Goal: Complete application form: Complete application form

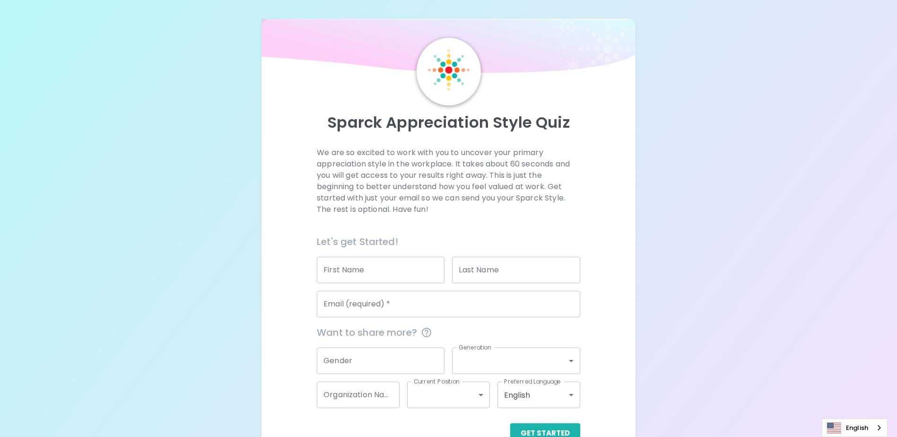
scroll to position [25, 0]
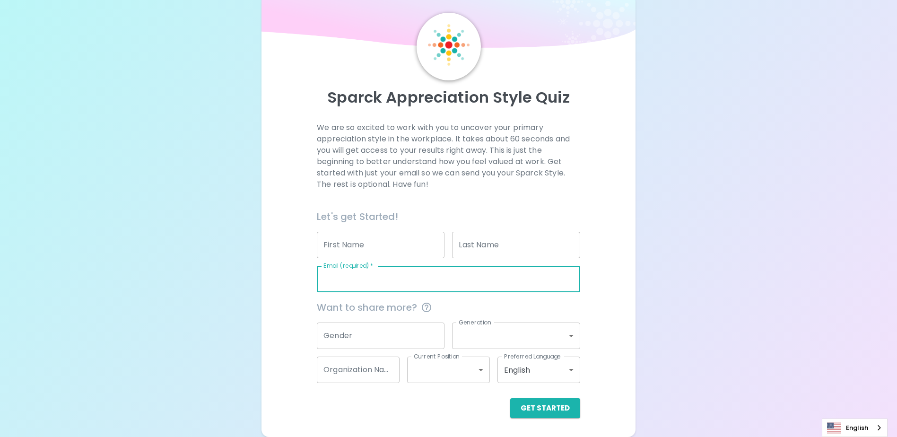
click at [480, 279] on input "Email (required)   *" at bounding box center [448, 279] width 263 height 26
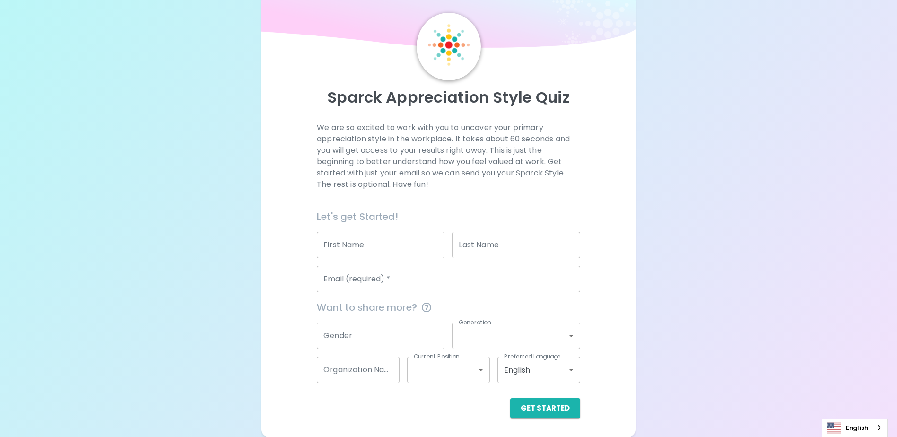
click at [149, 243] on div "Sparck Appreciation Style Quiz We are so excited to work with you to uncover yo…" at bounding box center [448, 206] width 897 height 462
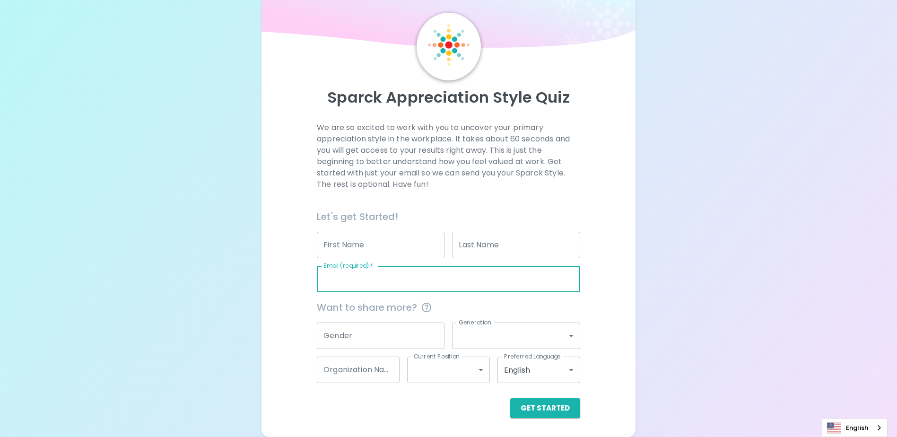
click at [437, 276] on input "Email (required)   *" at bounding box center [448, 279] width 263 height 26
type input "[EMAIL_ADDRESS][DOMAIN_NAME]"
type input "Panome"
type input "Thilaphanh"
type input "King County Reconnect to Opportunity"
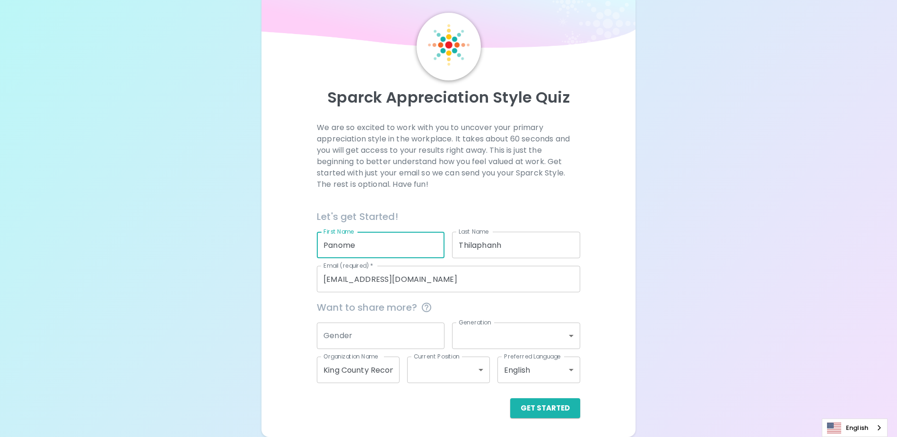
drag, startPoint x: 209, startPoint y: 221, endPoint x: 174, endPoint y: 216, distance: 34.9
click at [174, 216] on div "Sparck Appreciation Style Quiz We are so excited to work with you to uncover yo…" at bounding box center [448, 206] width 897 height 462
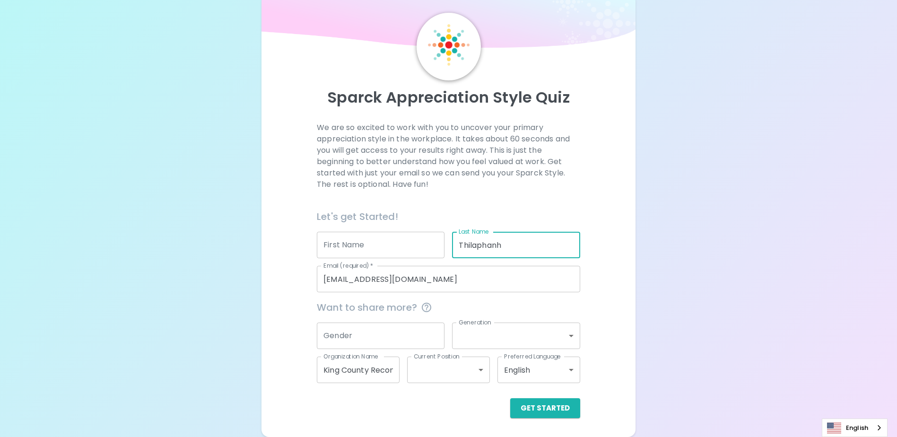
drag, startPoint x: 535, startPoint y: 248, endPoint x: 366, endPoint y: 239, distance: 169.0
click at [367, 240] on div "Let's get Started! First Name First Name Last Name [PERSON_NAME] Last Name Emai…" at bounding box center [444, 246] width 271 height 91
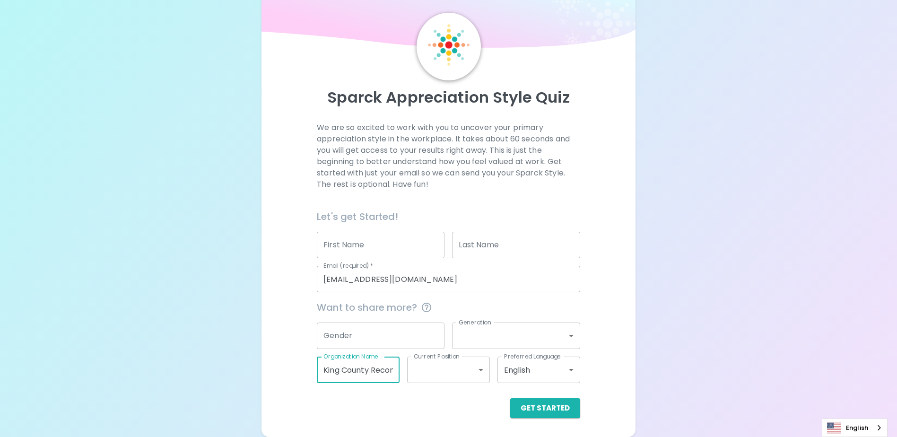
drag, startPoint x: 381, startPoint y: 371, endPoint x: 196, endPoint y: 356, distance: 186.3
click at [196, 356] on div "Sparck Appreciation Style Quiz We are so excited to work with you to uncover yo…" at bounding box center [448, 206] width 897 height 462
type input "y"
click at [232, 321] on div "Sparck Appreciation Style Quiz We are so excited to work with you to uncover yo…" at bounding box center [448, 206] width 897 height 462
click at [742, 313] on div "Sparck Appreciation Style Quiz We are so excited to work with you to uncover yo…" at bounding box center [448, 206] width 897 height 462
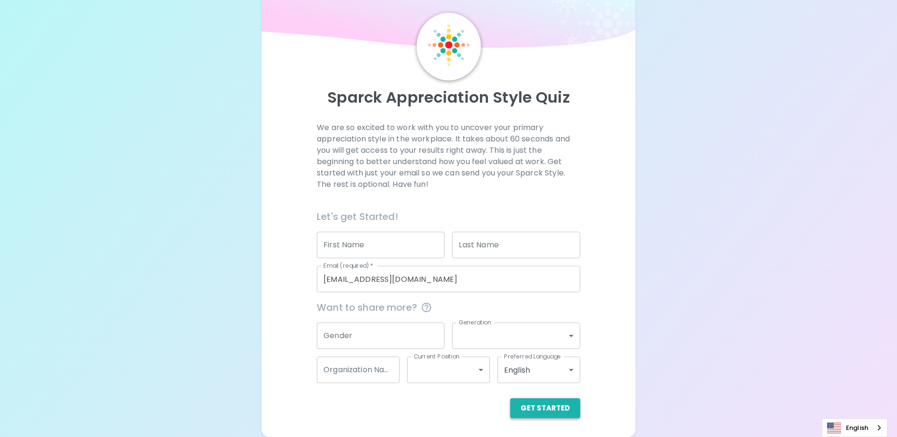
click at [565, 406] on button "Get Started" at bounding box center [545, 408] width 70 height 20
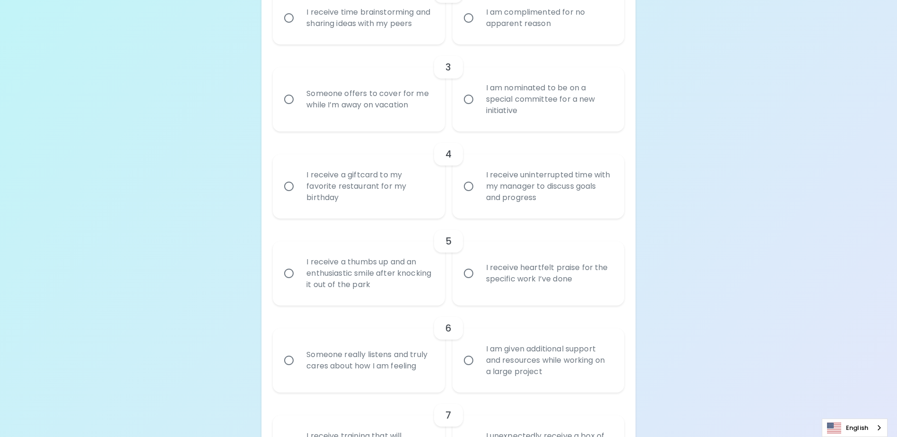
scroll to position [450, 0]
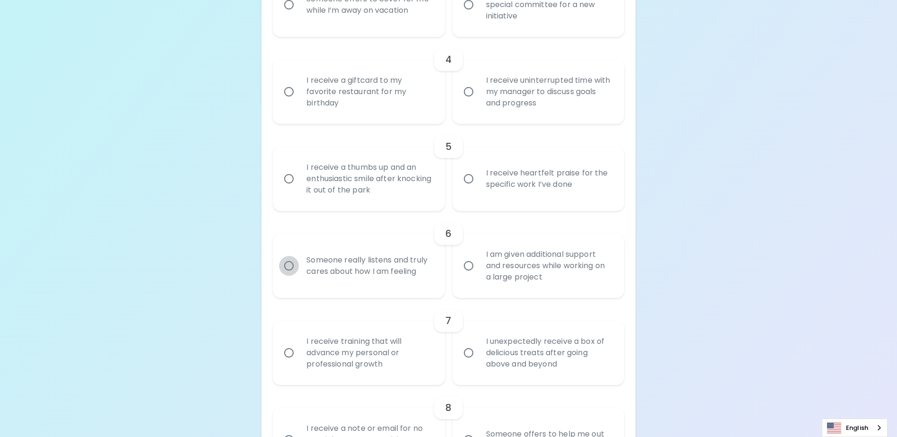
click at [288, 276] on input "Someone really listens and truly cares about how I am feeling" at bounding box center [289, 266] width 20 height 20
radio input "true"
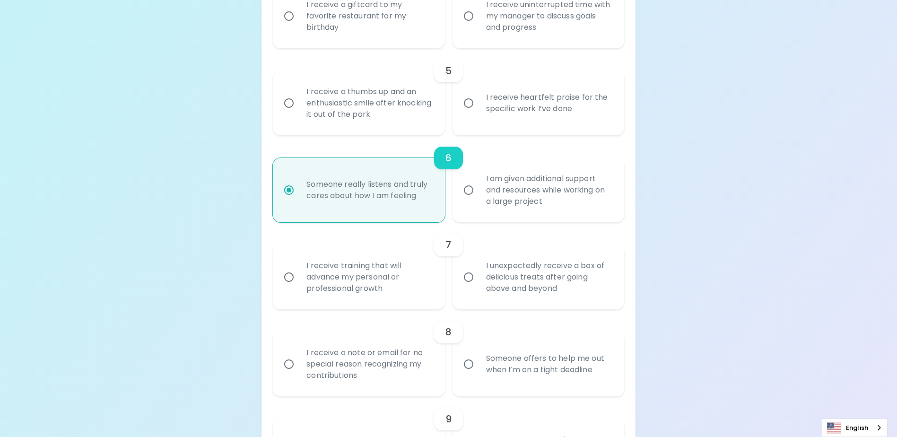
click at [223, 279] on div "Uncover Your Sparck Appreciation Style This quick quiz will help you determine …" at bounding box center [448, 268] width 897 height 1589
click at [288, 287] on input "I receive training that will advance my personal or professional growth" at bounding box center [289, 277] width 20 height 20
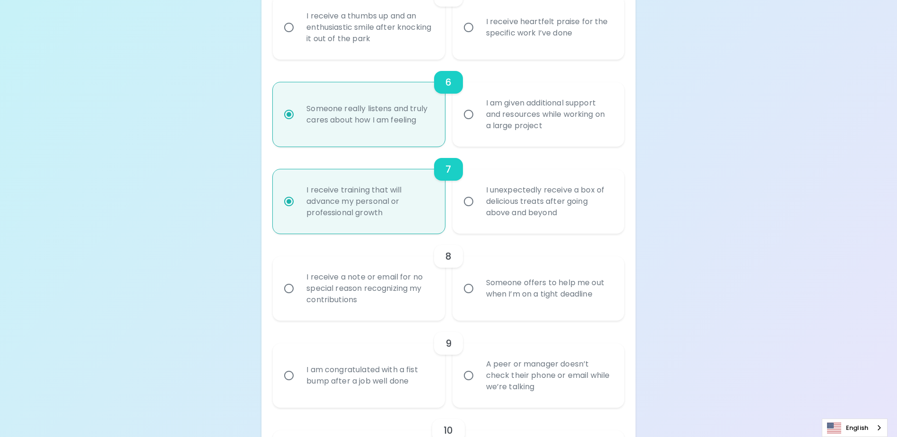
radio input "true"
click at [290, 298] on input "I receive a note or email for no special reason recognizing my contributions" at bounding box center [289, 288] width 20 height 20
radio input "false"
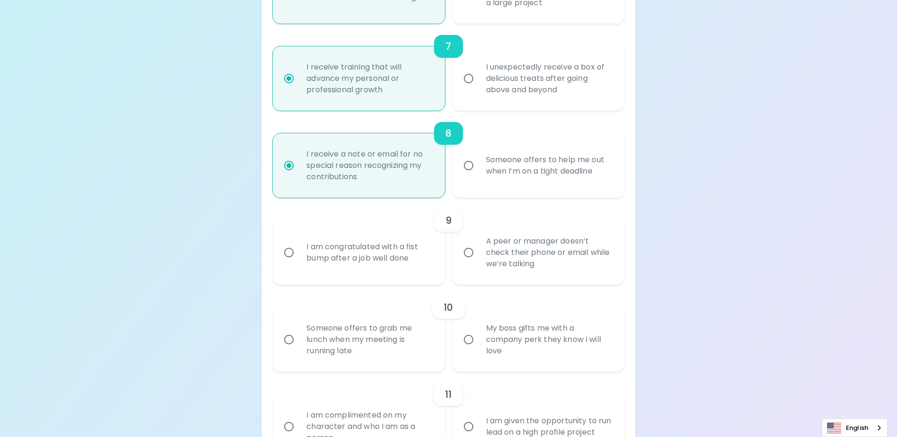
scroll to position [819, 0]
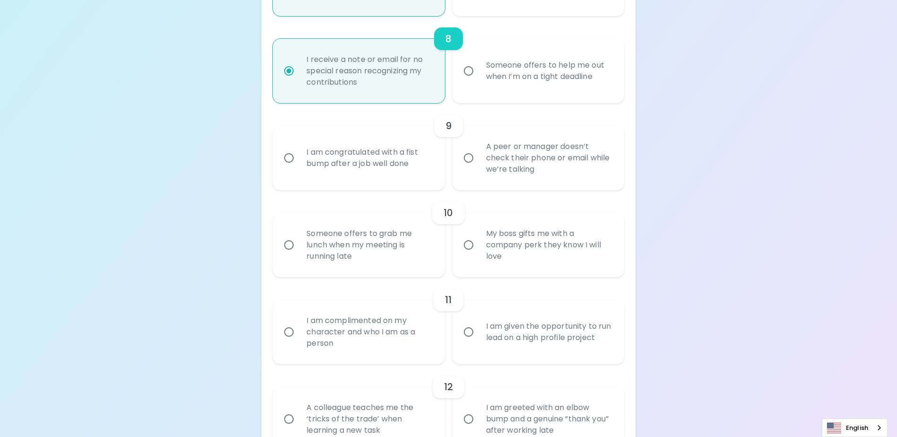
radio input "true"
click at [286, 342] on input "I am complimented on my character and who I am as a person" at bounding box center [289, 332] width 20 height 20
radio input "false"
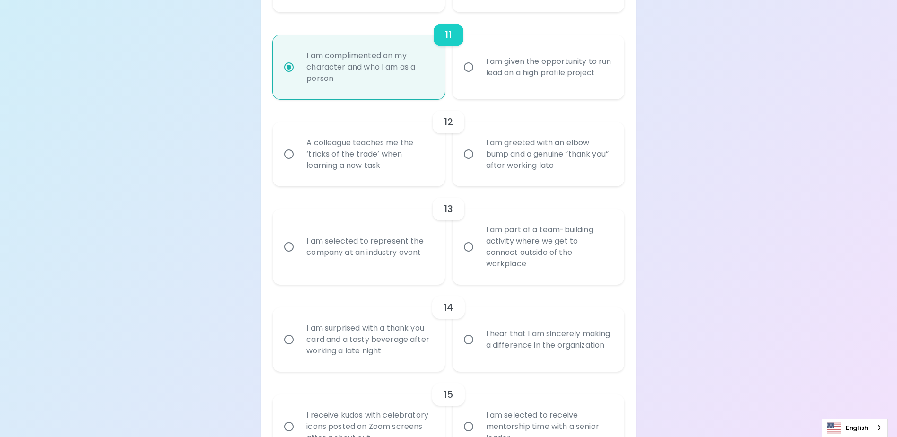
scroll to position [1131, 0]
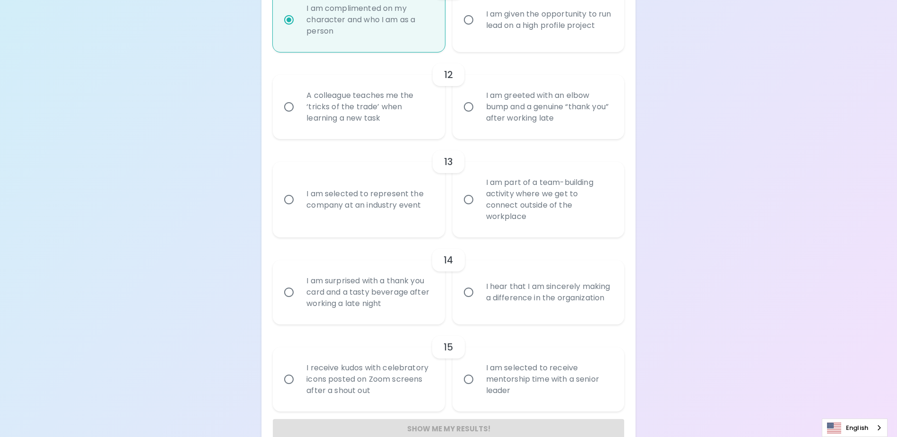
radio input "true"
click at [470, 294] on input "I hear that I am sincerely making a difference in the organization" at bounding box center [468, 292] width 20 height 20
radio input "false"
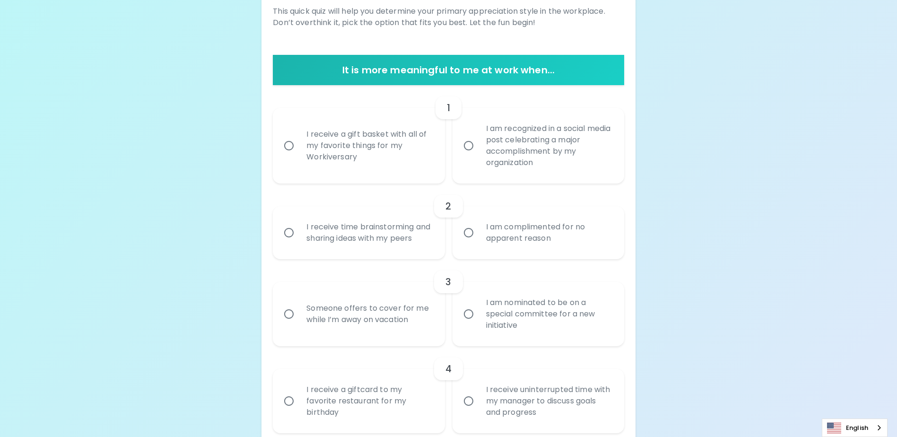
scroll to position [139, 0]
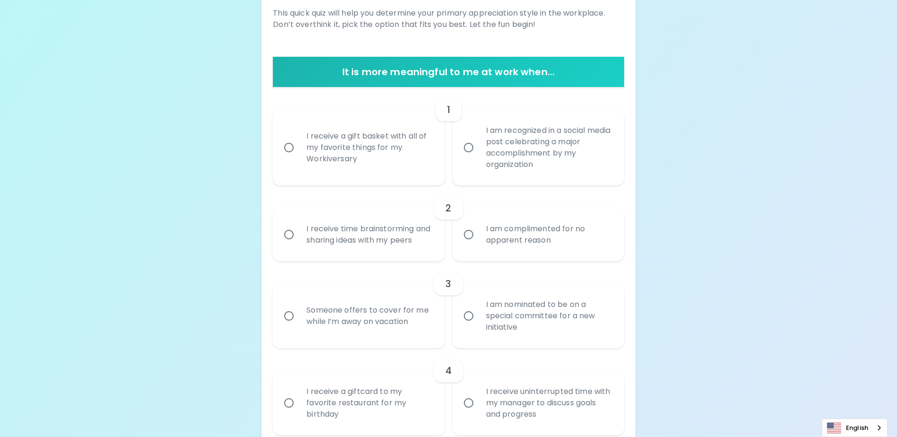
radio input "true"
click at [287, 147] on input "I receive a gift basket with all of my favorite things for my Workiversary" at bounding box center [289, 148] width 20 height 20
radio input "false"
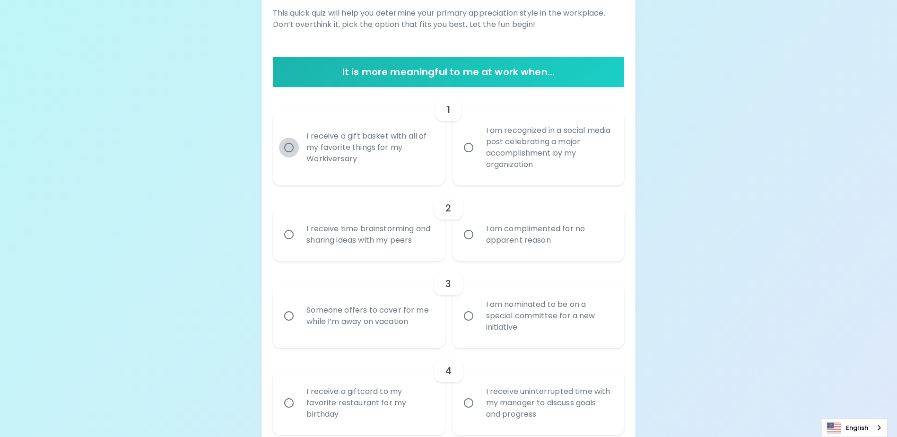
radio input "false"
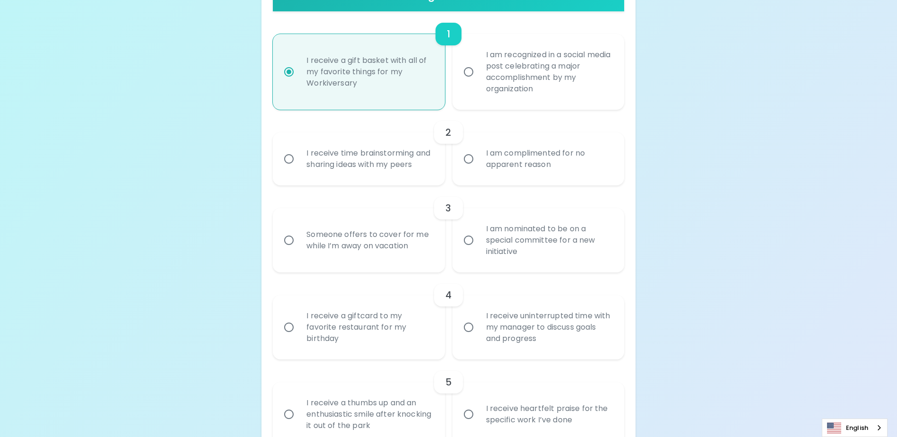
radio input "true"
click at [470, 165] on input "I am complimented for no apparent reason" at bounding box center [468, 159] width 20 height 20
radio input "false"
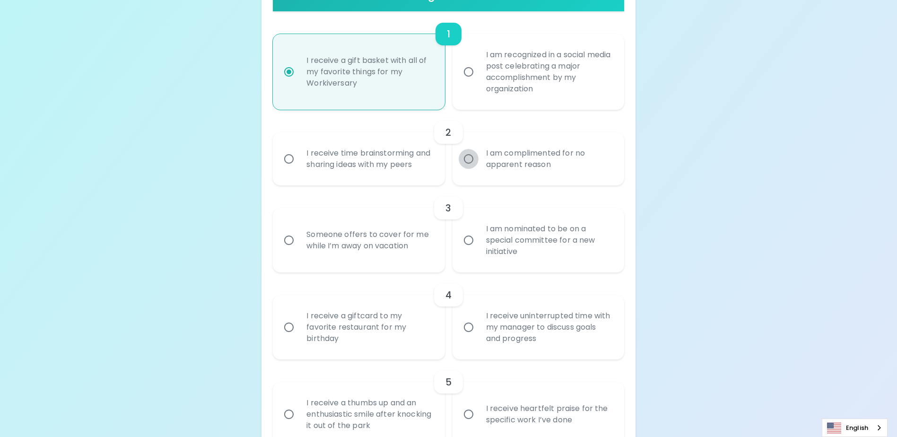
radio input "false"
radio input "true"
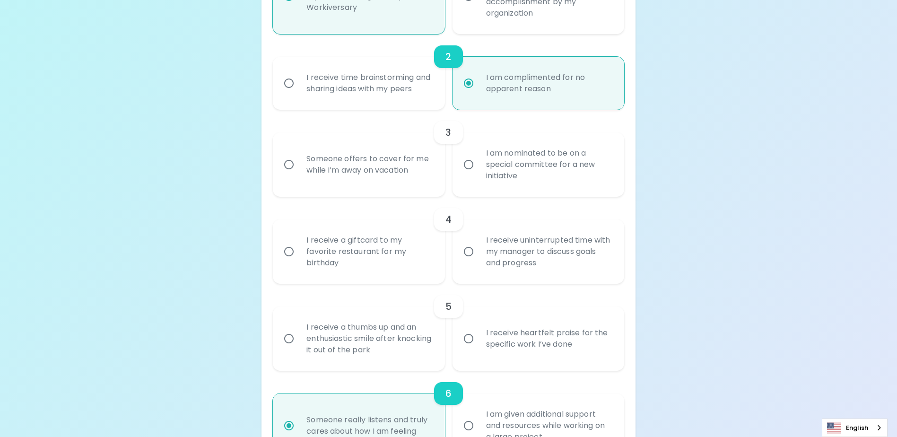
radio input "true"
click at [285, 174] on input "Someone offers to cover for me while I’m away on vacation" at bounding box center [289, 165] width 20 height 20
radio input "false"
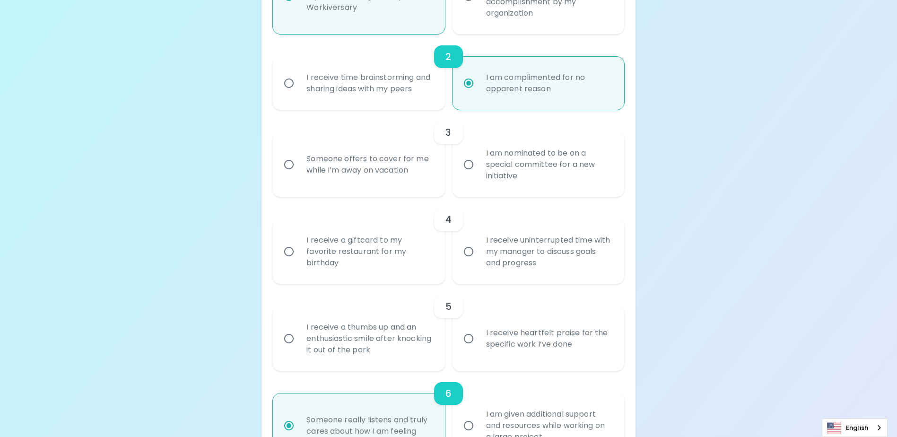
radio input "false"
radio input "true"
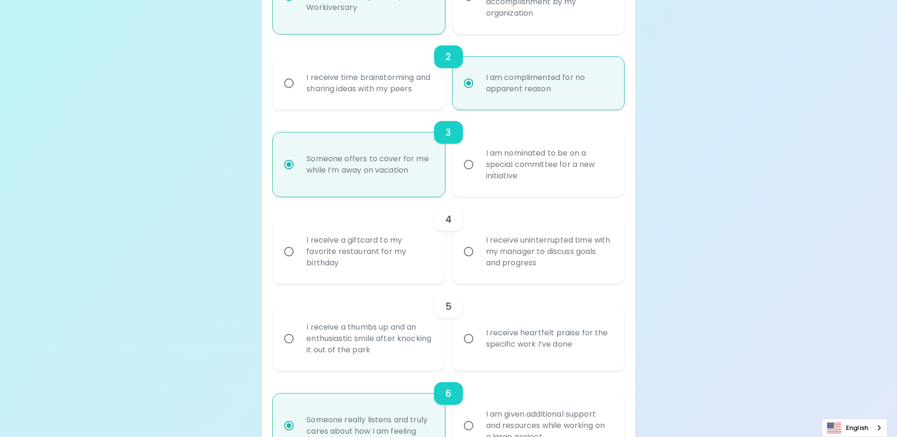
scroll to position [366, 0]
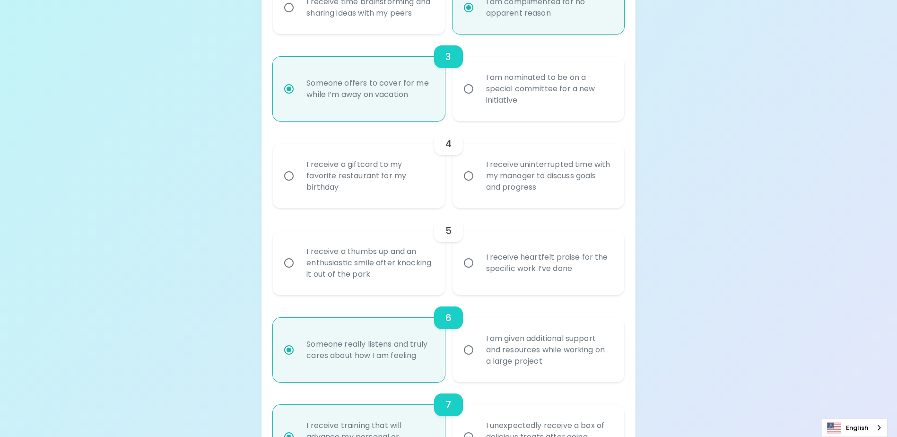
radio input "true"
click at [288, 186] on input "I receive a giftcard to my favorite restaurant for my birthday" at bounding box center [289, 176] width 20 height 20
radio input "false"
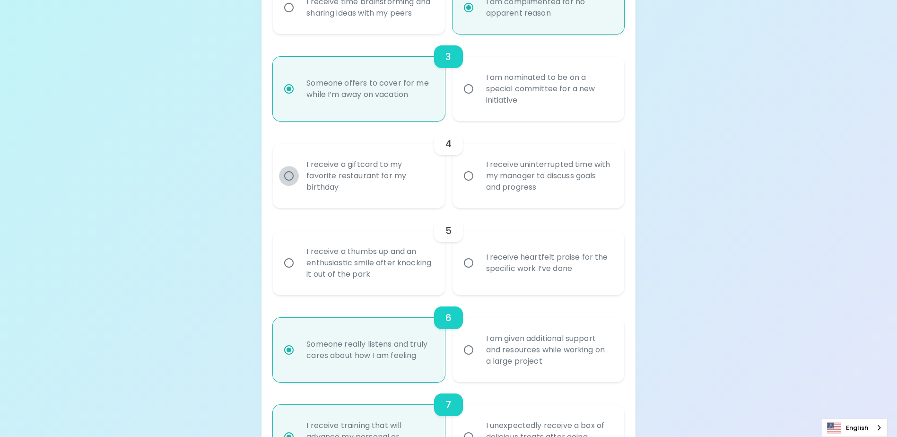
radio input "false"
radio input "true"
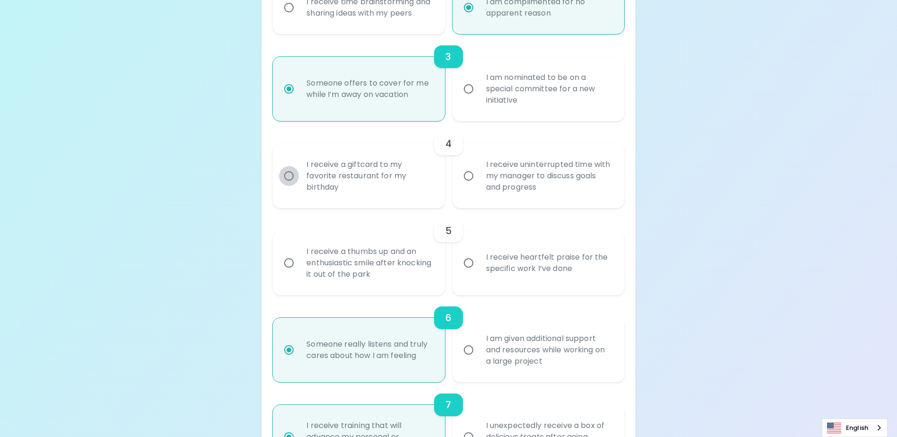
scroll to position [442, 0]
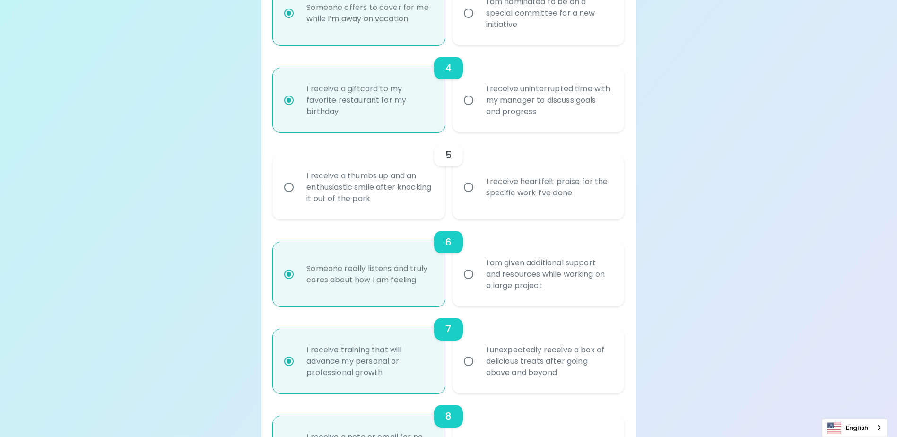
radio input "true"
click at [466, 197] on input "I receive heartfelt praise for the specific work I’ve done" at bounding box center [468, 187] width 20 height 20
radio input "false"
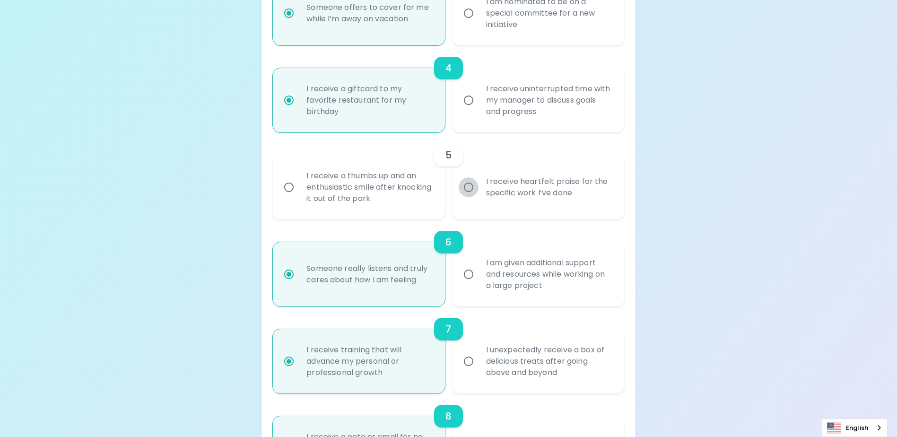
radio input "false"
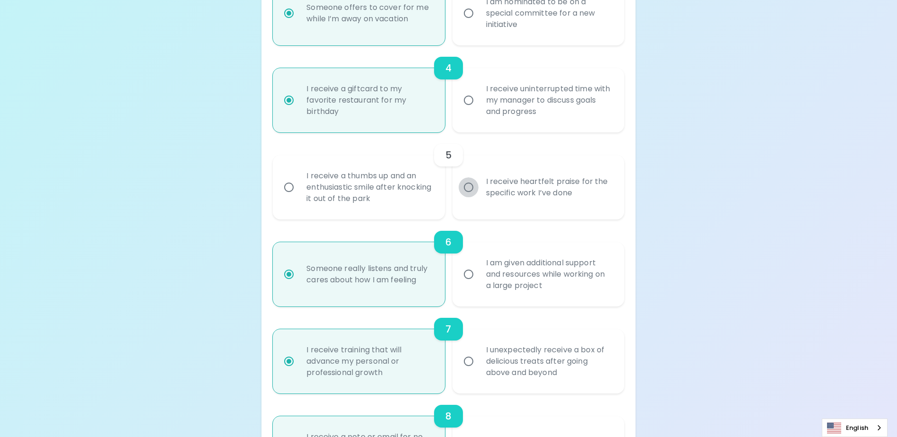
radio input "true"
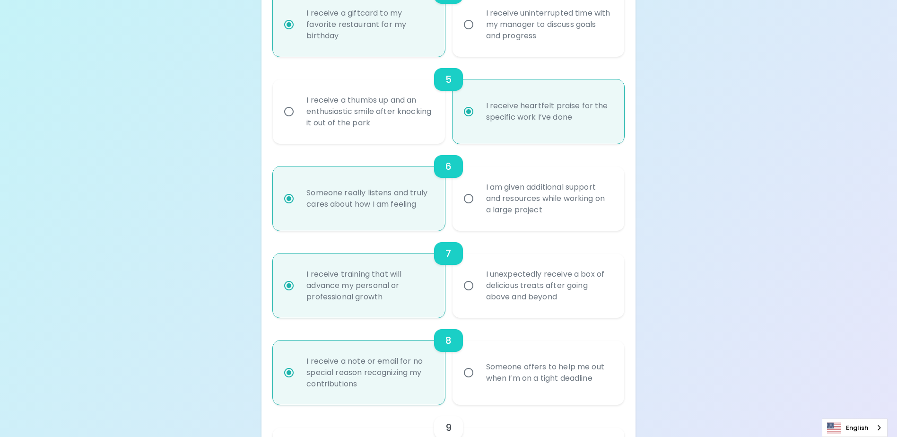
scroll to position [659, 0]
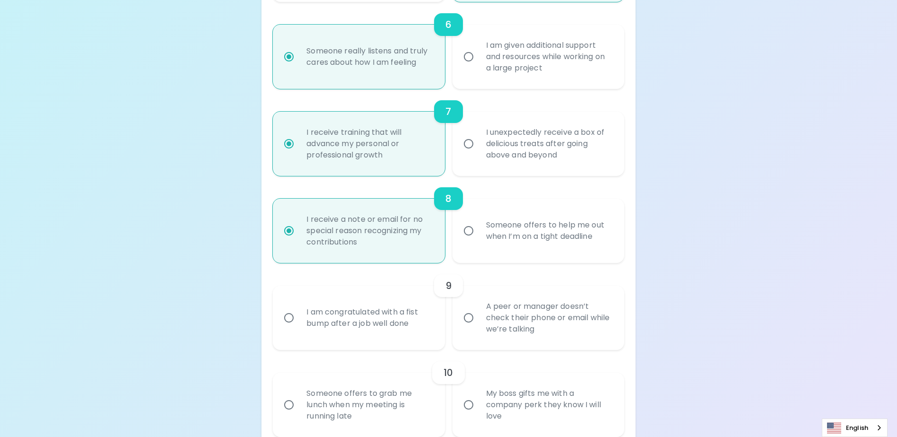
radio input "true"
click at [288, 328] on input "I am congratulated with a fist bump after a job well done" at bounding box center [289, 318] width 20 height 20
radio input "false"
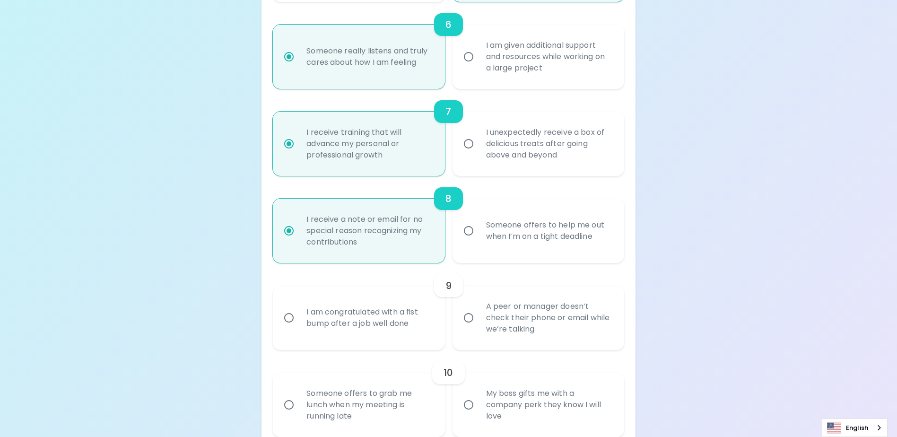
radio input "false"
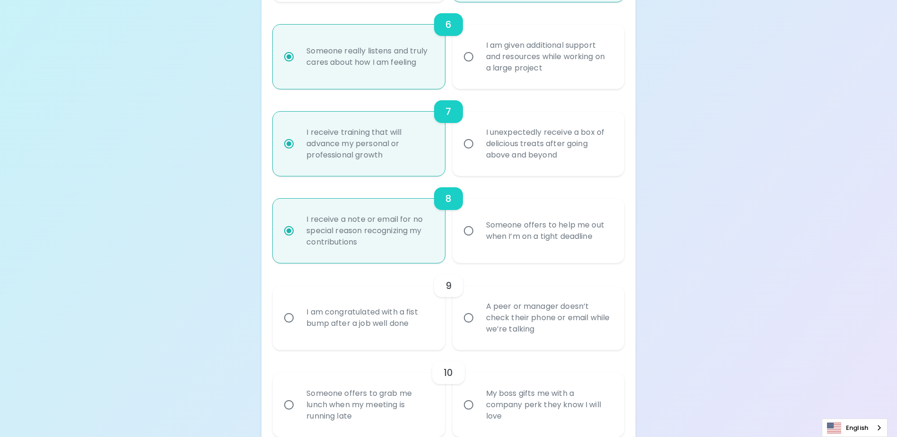
radio input "false"
radio input "true"
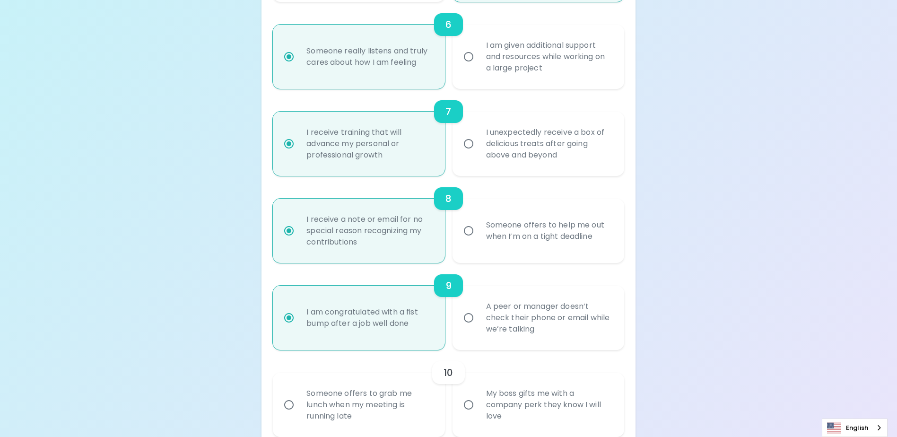
scroll to position [735, 0]
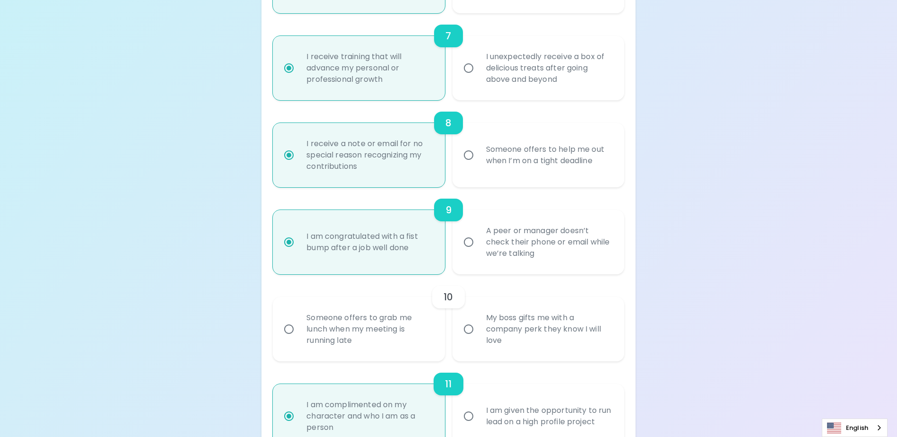
radio input "true"
click at [467, 339] on input "My boss gifts me with a company perk they know I will love" at bounding box center [468, 329] width 20 height 20
radio input "false"
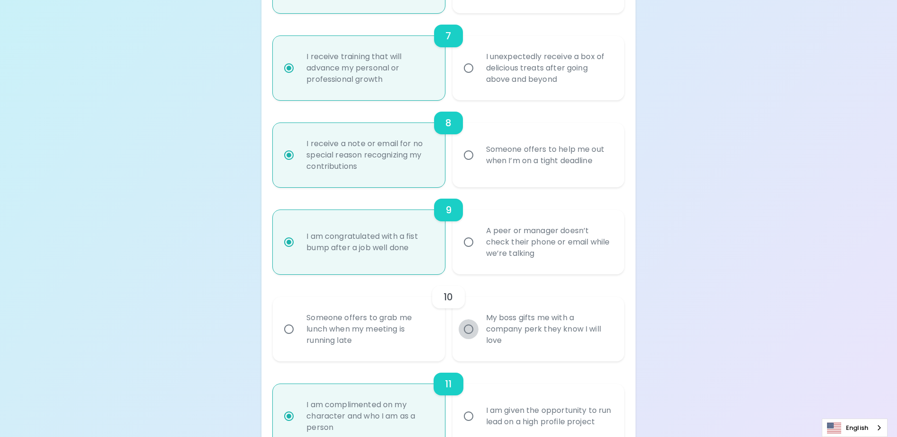
radio input "false"
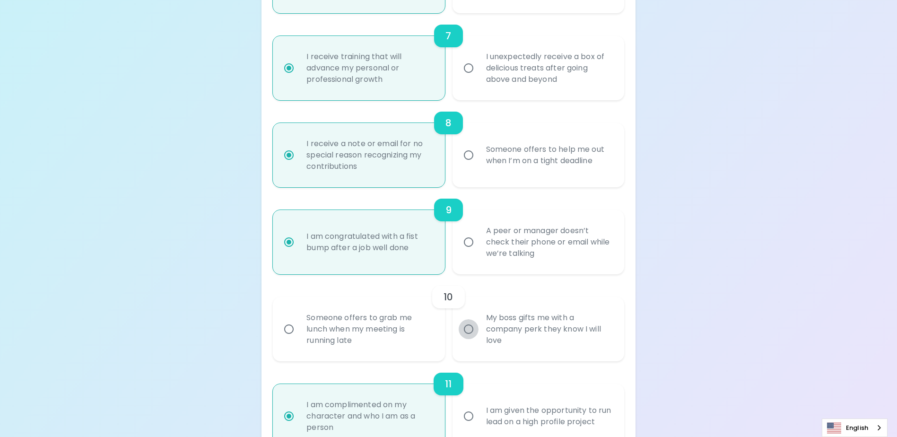
radio input "false"
radio input "true"
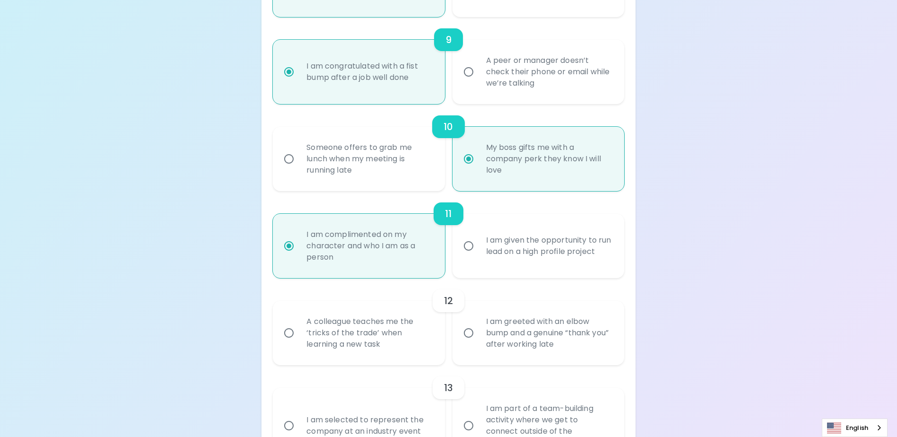
scroll to position [952, 0]
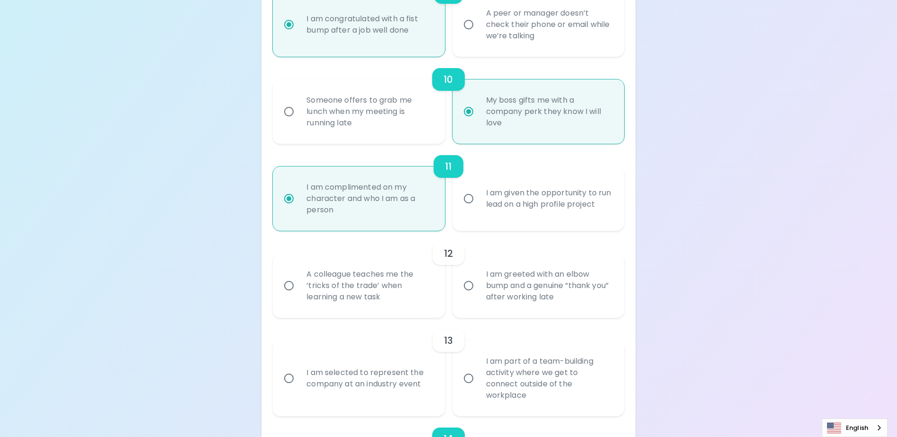
radio input "true"
click at [468, 295] on input "I am greeted with an elbow bump and a genuine “thank you” after working late" at bounding box center [468, 286] width 20 height 20
radio input "false"
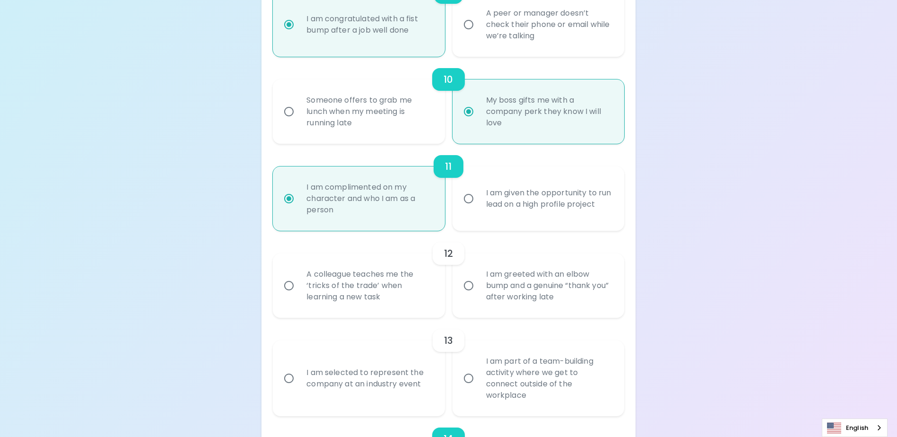
radio input "false"
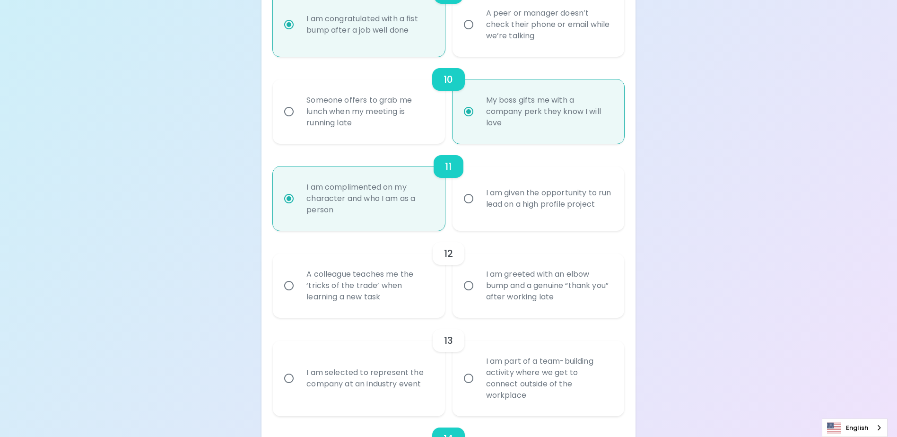
radio input "false"
radio input "true"
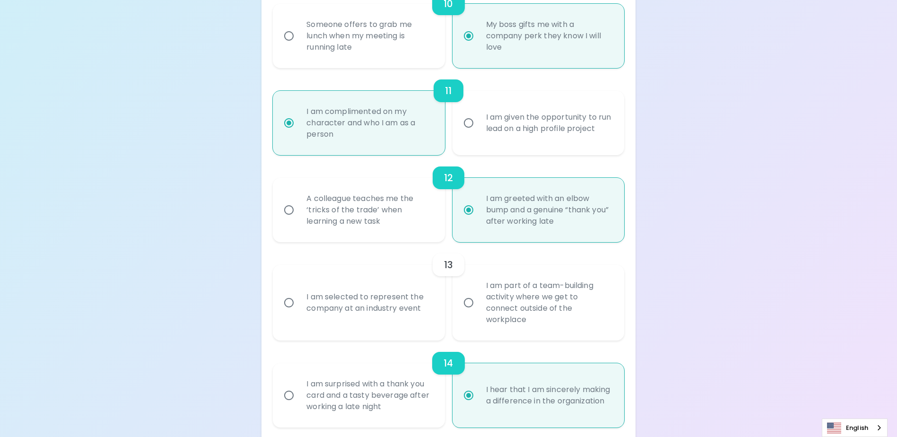
scroll to position [1075, 0]
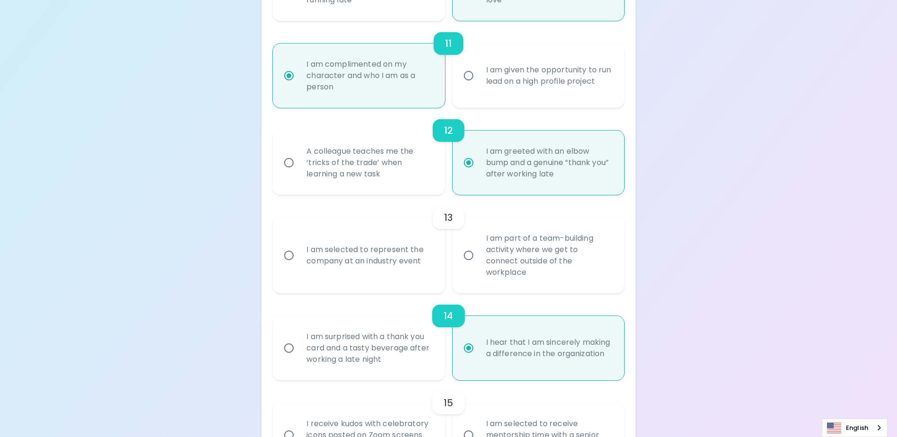
radio input "true"
click at [474, 263] on input "I am part of a team-building activity where we get to connect outside of the wo…" at bounding box center [468, 255] width 20 height 20
radio input "false"
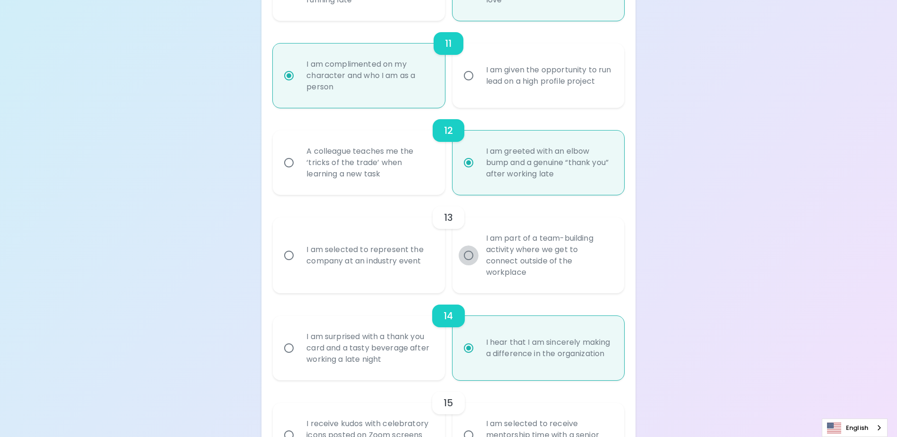
radio input "false"
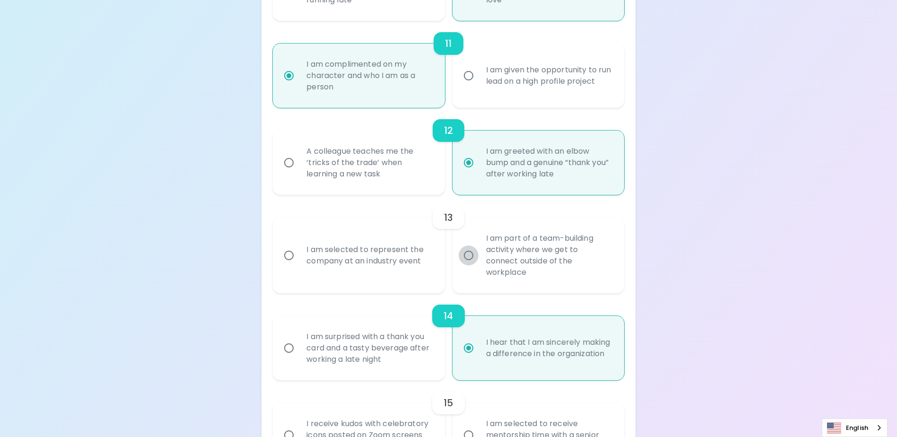
radio input "false"
radio input "true"
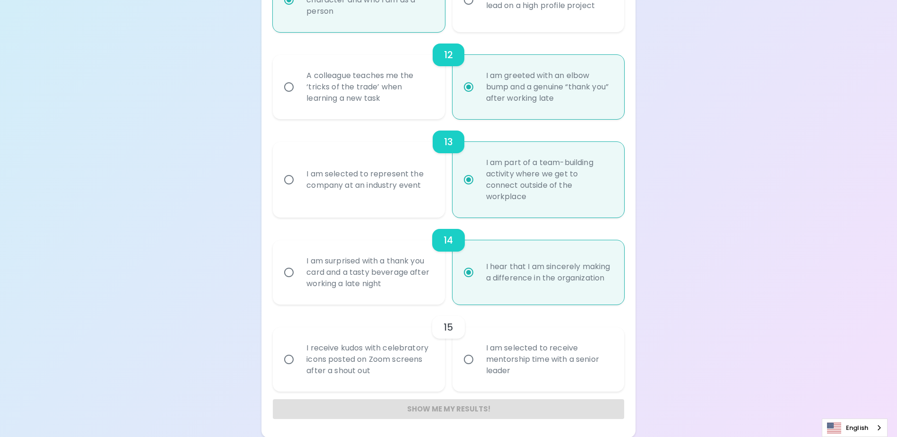
scroll to position [1152, 0]
radio input "true"
click at [288, 357] on input "I receive kudos with celebratory icons posted on Zoom screens after a shout out" at bounding box center [289, 358] width 20 height 20
radio input "false"
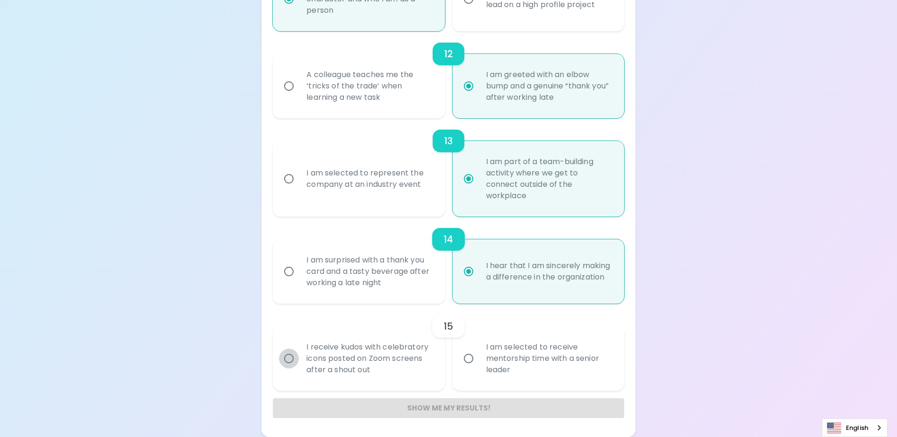
radio input "false"
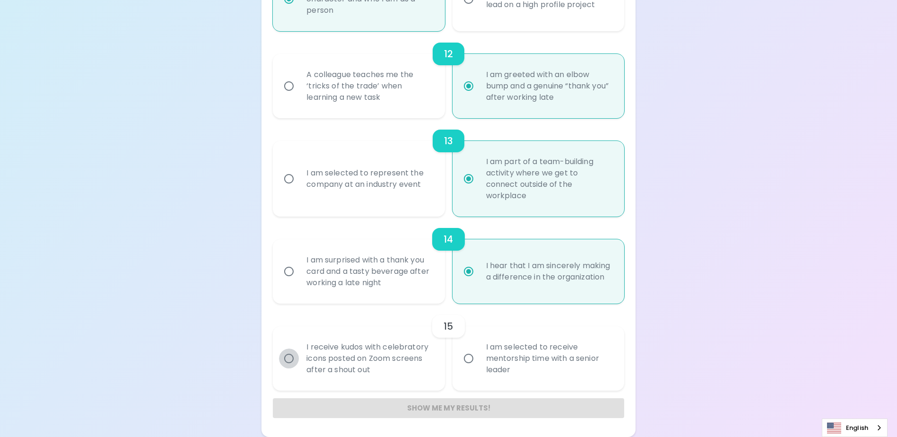
radio input "false"
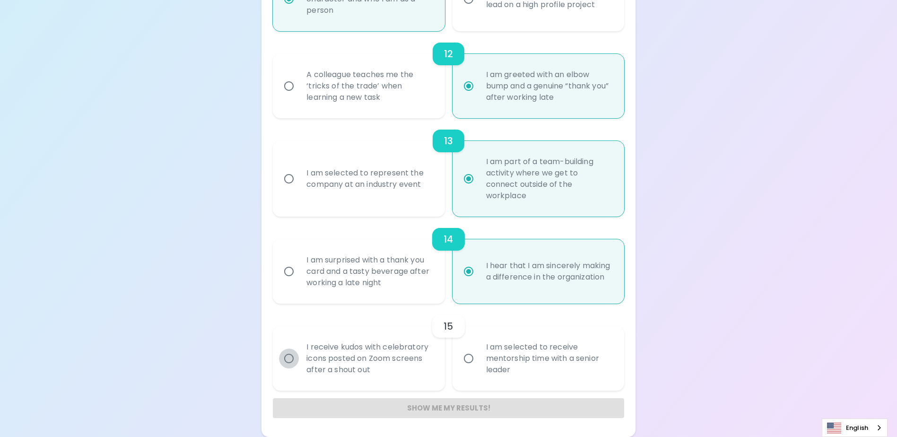
radio input "true"
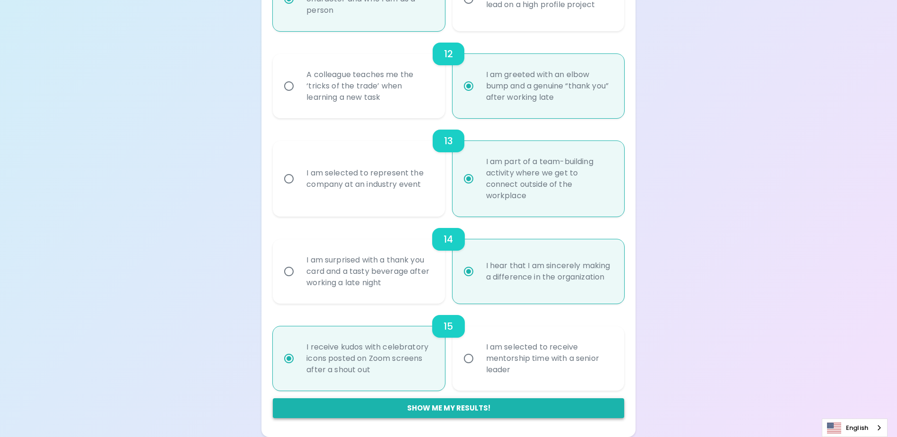
radio input "true"
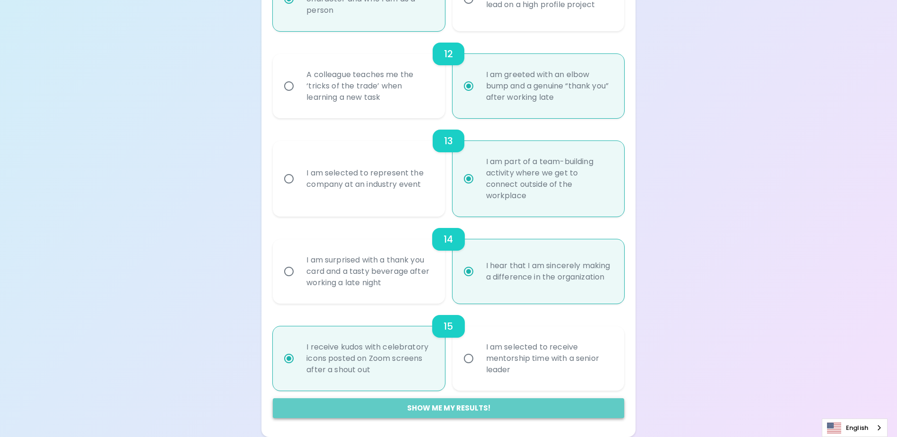
click at [481, 412] on button "Show me my results!" at bounding box center [448, 408] width 351 height 20
radio input "false"
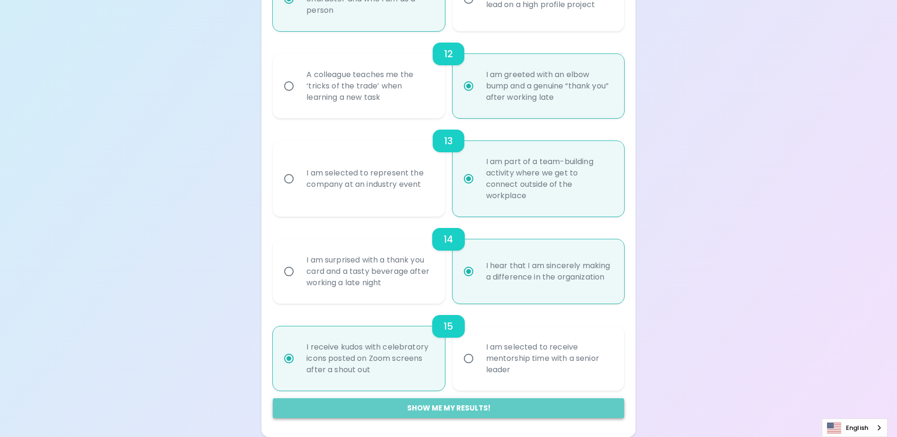
radio input "false"
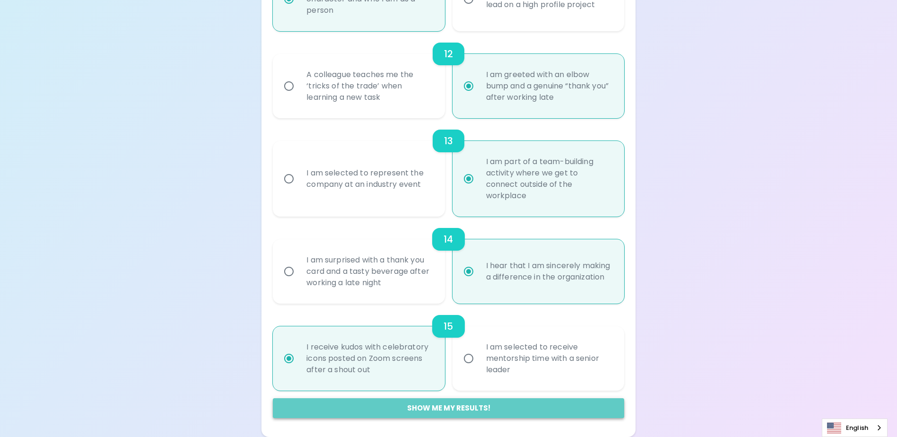
radio input "false"
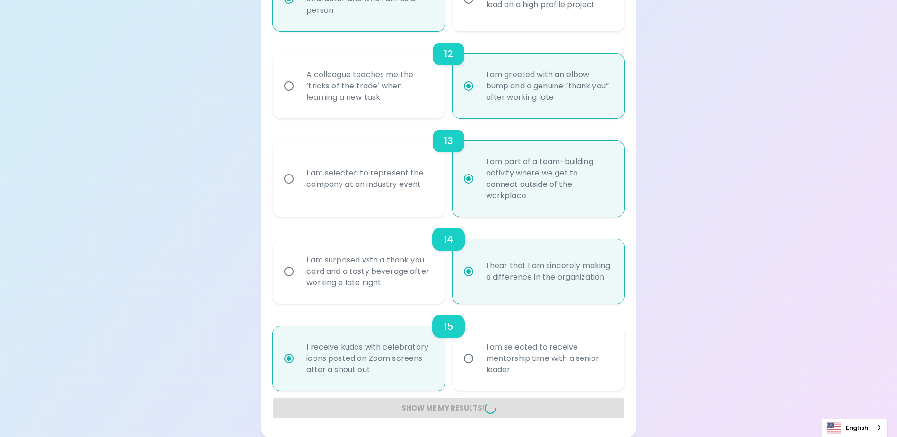
radio input "false"
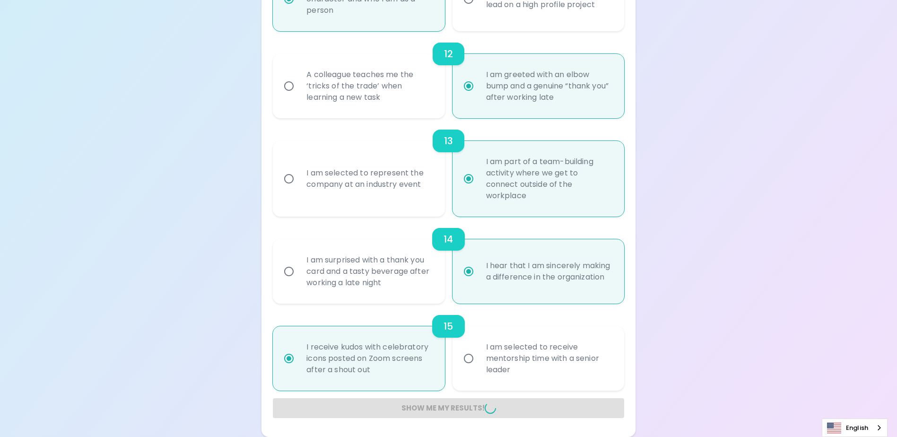
radio input "false"
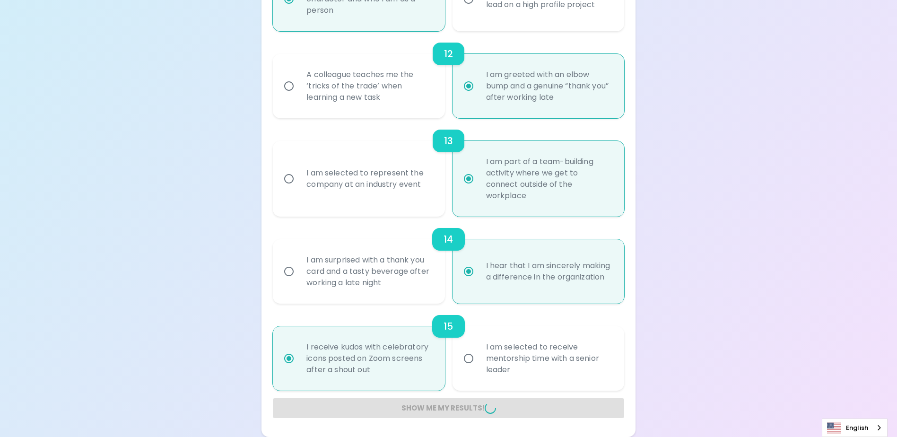
radio input "false"
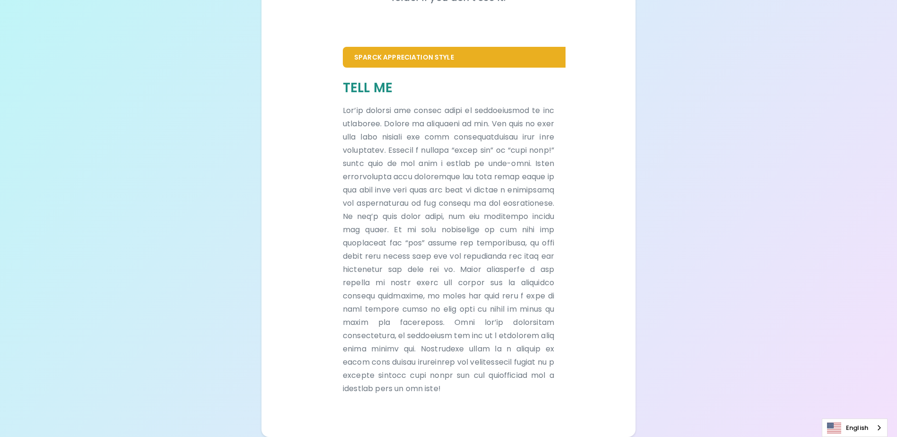
scroll to position [172, 0]
